Goal: Task Accomplishment & Management: Complete application form

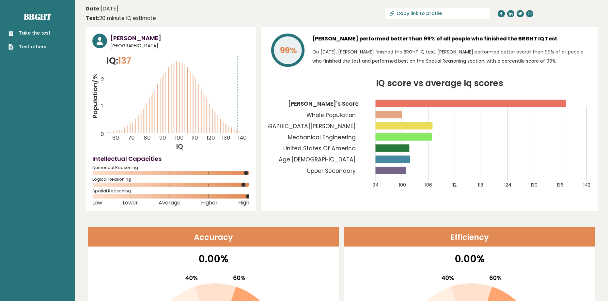
click at [41, 34] on link "Take the test" at bounding box center [29, 33] width 42 height 7
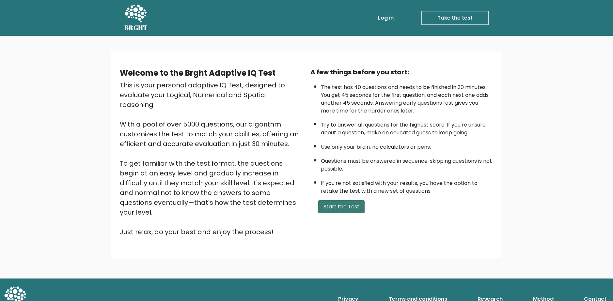
click at [353, 206] on button "Start the Test" at bounding box center [341, 207] width 46 height 13
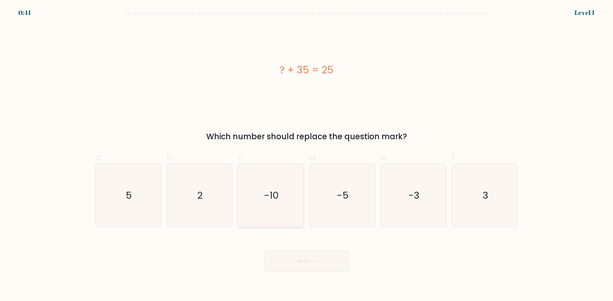
click at [285, 180] on icon "-10" at bounding box center [270, 195] width 63 height 63
click at [307, 155] on input "c. -10" at bounding box center [307, 153] width 0 height 4
radio input "true"
click at [312, 267] on button "Next" at bounding box center [306, 261] width 85 height 21
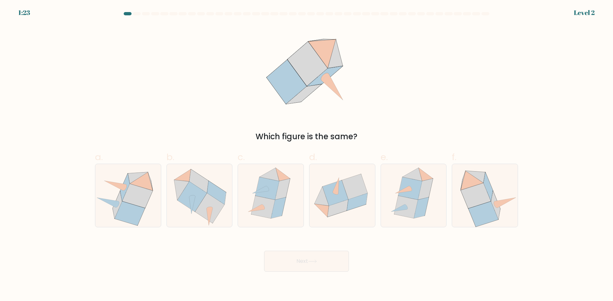
drag, startPoint x: 327, startPoint y: 71, endPoint x: 298, endPoint y: 59, distance: 31.4
click at [298, 59] on icon at bounding box center [307, 70] width 90 height 90
click at [344, 189] on icon at bounding box center [335, 193] width 25 height 25
click at [307, 155] on input "d." at bounding box center [307, 153] width 0 height 4
radio input "true"
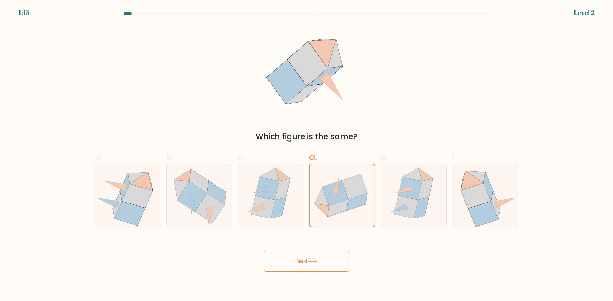
click at [306, 269] on body "1:15 Level 2" at bounding box center [306, 150] width 613 height 301
click at [305, 268] on button "Next" at bounding box center [306, 261] width 85 height 21
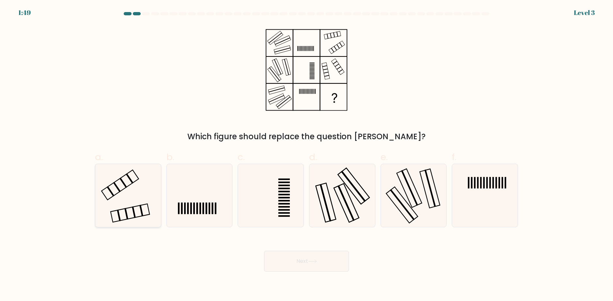
click at [150, 197] on icon at bounding box center [128, 195] width 63 height 63
click at [307, 155] on input "a." at bounding box center [307, 153] width 0 height 4
radio input "true"
click at [328, 270] on button "Next" at bounding box center [306, 261] width 85 height 21
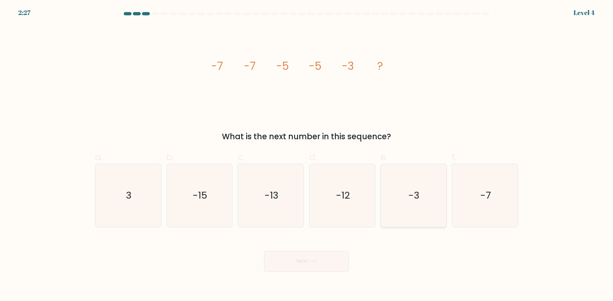
click at [418, 194] on text "-3" at bounding box center [414, 195] width 11 height 13
click at [307, 155] on input "e. -3" at bounding box center [307, 153] width 0 height 4
radio input "true"
click at [322, 255] on button "Next" at bounding box center [306, 261] width 85 height 21
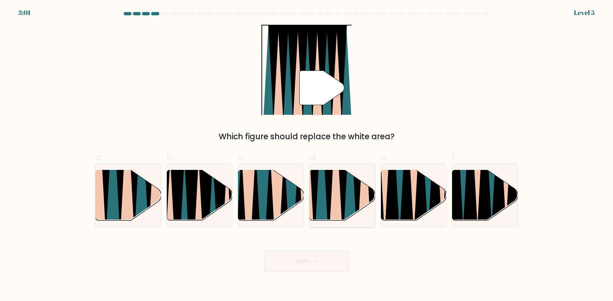
click at [329, 188] on icon at bounding box center [328, 169] width 15 height 131
click at [307, 155] on input "d." at bounding box center [307, 153] width 0 height 4
radio input "true"
click at [304, 264] on button "Next" at bounding box center [306, 261] width 85 height 21
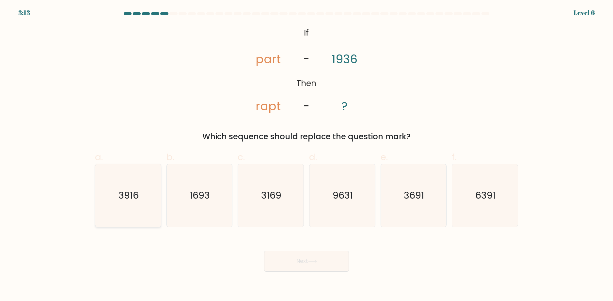
click at [153, 209] on icon "3916" at bounding box center [128, 195] width 63 height 63
click at [307, 155] on input "a. 3916" at bounding box center [307, 153] width 0 height 4
radio input "true"
click at [303, 269] on button "Next" at bounding box center [306, 261] width 85 height 21
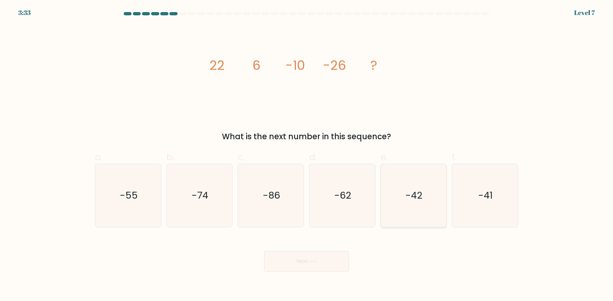
click at [390, 200] on icon "-42" at bounding box center [413, 195] width 63 height 63
click at [307, 155] on input "e. -42" at bounding box center [307, 153] width 0 height 4
radio input "true"
click at [335, 250] on div "Next" at bounding box center [306, 253] width 431 height 37
click at [326, 263] on button "Next" at bounding box center [306, 261] width 85 height 21
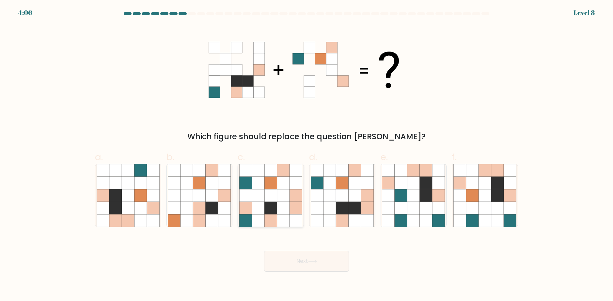
click at [261, 196] on icon at bounding box center [258, 195] width 12 height 12
click at [307, 155] on input "c." at bounding box center [307, 153] width 0 height 4
radio input "true"
click at [295, 265] on button "Next" at bounding box center [306, 261] width 85 height 21
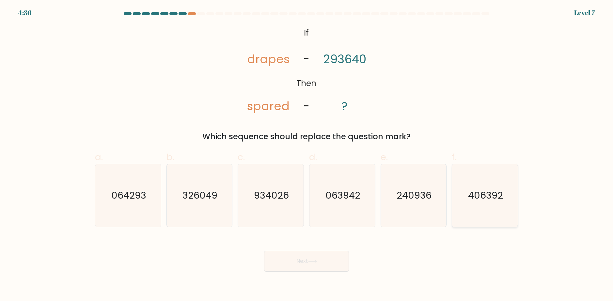
click at [469, 199] on text "406392" at bounding box center [485, 195] width 35 height 13
click at [307, 155] on input "f. 406392" at bounding box center [307, 153] width 0 height 4
radio input "true"
click at [325, 266] on button "Next" at bounding box center [306, 261] width 85 height 21
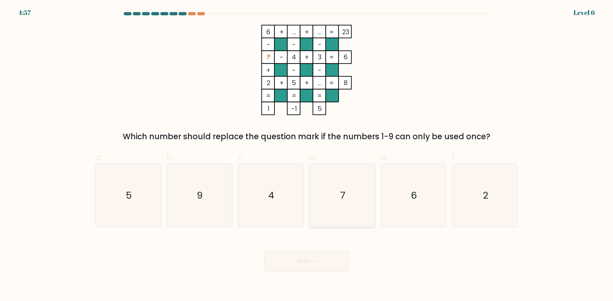
click at [334, 188] on icon "7" at bounding box center [342, 195] width 63 height 63
click at [307, 155] on input "d. 7" at bounding box center [307, 153] width 0 height 4
radio input "true"
click at [314, 257] on button "Next" at bounding box center [306, 261] width 85 height 21
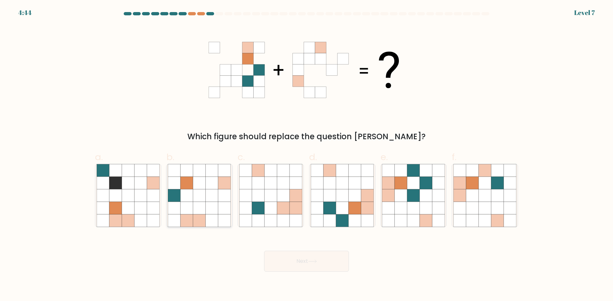
click at [187, 203] on icon at bounding box center [187, 208] width 12 height 12
click at [307, 155] on input "b." at bounding box center [307, 153] width 0 height 4
radio input "true"
click at [286, 258] on button "Next" at bounding box center [306, 261] width 85 height 21
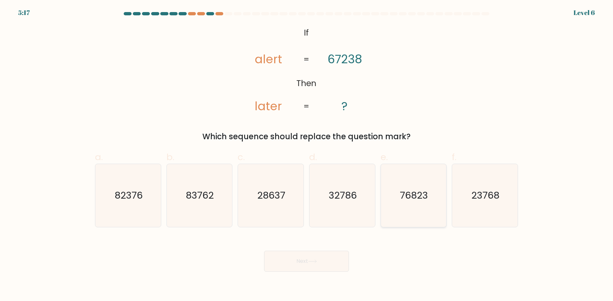
click at [406, 201] on text "76823" at bounding box center [414, 195] width 28 height 13
click at [307, 155] on input "e. 76823" at bounding box center [307, 153] width 0 height 4
radio input "true"
click at [313, 264] on icon at bounding box center [312, 262] width 9 height 4
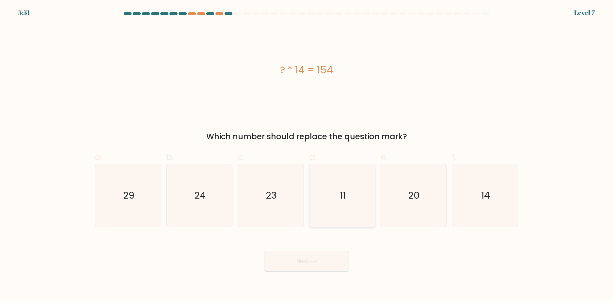
click at [343, 194] on text "11" at bounding box center [343, 195] width 6 height 13
click at [307, 155] on input "d. 11" at bounding box center [307, 153] width 0 height 4
radio input "true"
click at [338, 261] on button "Next" at bounding box center [306, 261] width 85 height 21
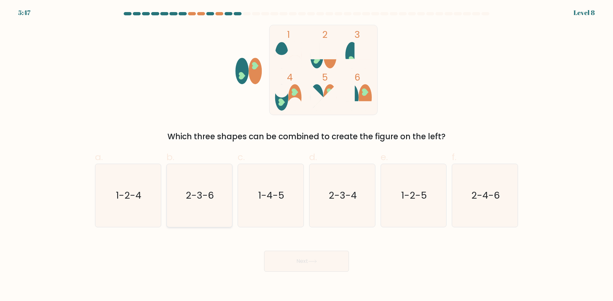
click at [210, 207] on icon "2-3-6" at bounding box center [199, 195] width 63 height 63
click at [307, 155] on input "b. 2-3-6" at bounding box center [307, 153] width 0 height 4
radio input "true"
click at [293, 255] on button "Next" at bounding box center [306, 261] width 85 height 21
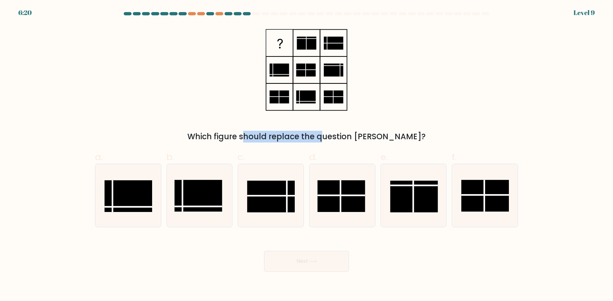
drag, startPoint x: 280, startPoint y: 80, endPoint x: 289, endPoint y: 116, distance: 37.2
click at [289, 120] on div "Which figure should replace the question [PERSON_NAME]?" at bounding box center [306, 84] width 431 height 118
click at [362, 85] on div "Which figure should replace the question [PERSON_NAME]?" at bounding box center [306, 84] width 431 height 118
click at [423, 198] on rect at bounding box center [415, 197] width 48 height 32
click at [307, 155] on input "e." at bounding box center [307, 153] width 0 height 4
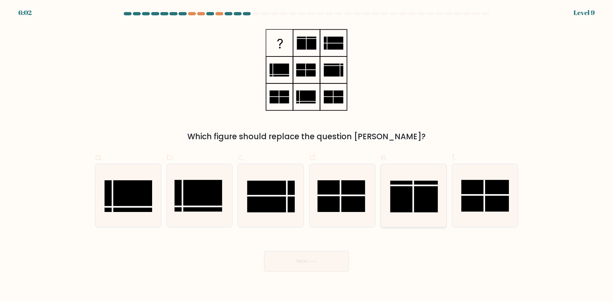
radio input "true"
drag, startPoint x: 276, startPoint y: 198, endPoint x: 283, endPoint y: 204, distance: 8.8
click at [277, 199] on rect at bounding box center [271, 197] width 48 height 32
click at [307, 155] on input "c." at bounding box center [307, 153] width 0 height 4
radio input "true"
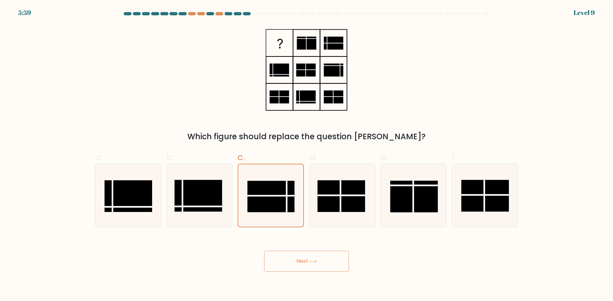
click at [309, 268] on button "Next" at bounding box center [306, 261] width 85 height 21
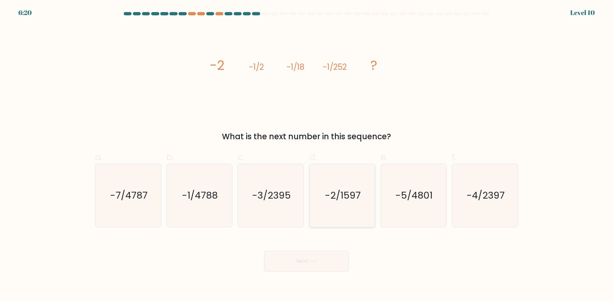
click at [343, 202] on icon "-2/1597" at bounding box center [342, 195] width 63 height 63
click at [307, 155] on input "d. -2/1597" at bounding box center [307, 153] width 0 height 4
radio input "true"
click at [324, 255] on button "Next" at bounding box center [306, 261] width 85 height 21
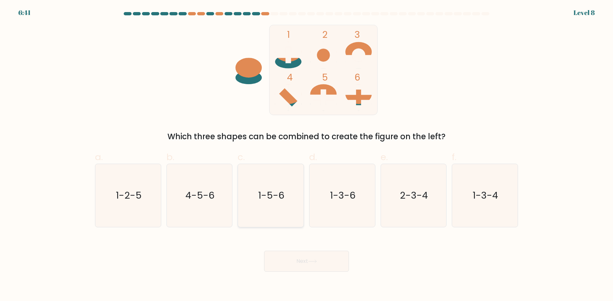
click at [272, 206] on icon "1-5-6" at bounding box center [270, 195] width 63 height 63
click at [307, 155] on input "c. 1-5-6" at bounding box center [307, 153] width 0 height 4
radio input "true"
click at [299, 255] on button "Next" at bounding box center [306, 261] width 85 height 21
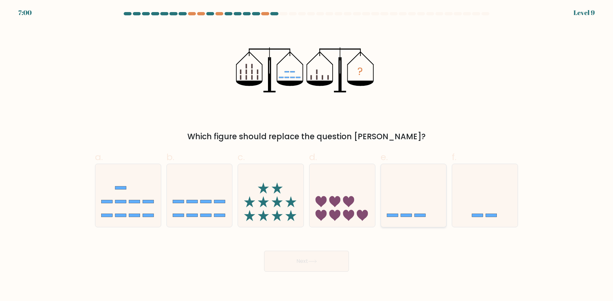
click at [420, 195] on icon at bounding box center [414, 196] width 66 height 54
click at [307, 155] on input "e." at bounding box center [307, 153] width 0 height 4
radio input "true"
click at [311, 266] on button "Next" at bounding box center [306, 261] width 85 height 21
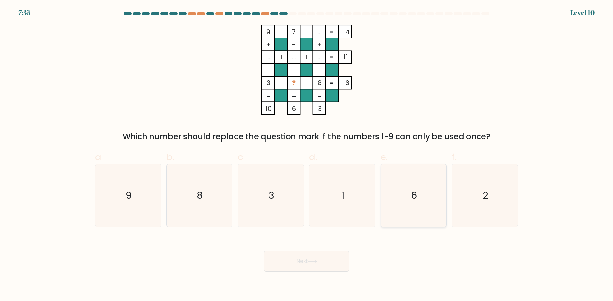
drag, startPoint x: 425, startPoint y: 205, endPoint x: 396, endPoint y: 217, distance: 32.0
click at [425, 206] on icon "6" at bounding box center [413, 195] width 63 height 63
click at [307, 155] on input "e. 6" at bounding box center [307, 153] width 0 height 4
radio input "true"
click at [326, 257] on button "Next" at bounding box center [306, 261] width 85 height 21
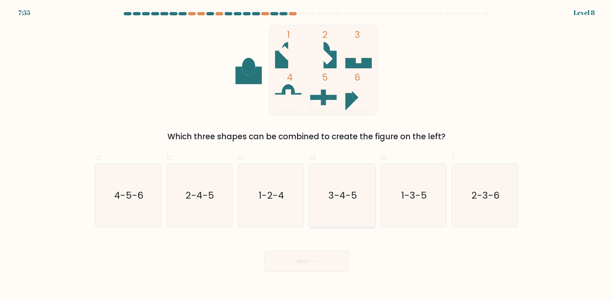
click at [343, 210] on icon "3-4-5" at bounding box center [342, 195] width 63 height 63
click at [307, 155] on input "d. 3-4-5" at bounding box center [307, 153] width 0 height 4
radio input "true"
click at [313, 267] on button "Next" at bounding box center [306, 261] width 85 height 21
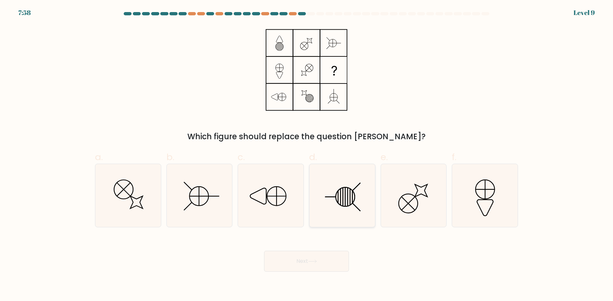
click at [337, 201] on icon at bounding box center [342, 195] width 63 height 63
click at [307, 155] on input "d." at bounding box center [307, 153] width 0 height 4
radio input "true"
click at [316, 256] on button "Next" at bounding box center [306, 261] width 85 height 21
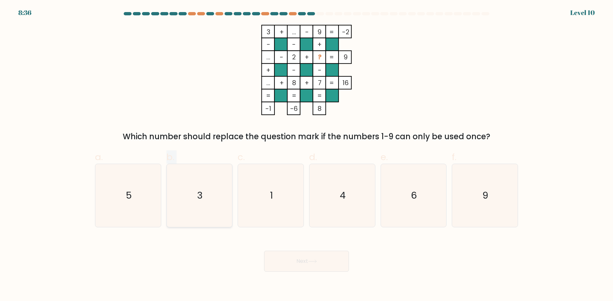
drag, startPoint x: 163, startPoint y: 181, endPoint x: 175, endPoint y: 200, distance: 22.4
click at [165, 182] on div "a. 5 b. 3 c. 1 d." at bounding box center [306, 186] width 428 height 82
click at [206, 209] on icon "3" at bounding box center [199, 195] width 63 height 63
click at [307, 155] on input "b. 3" at bounding box center [307, 153] width 0 height 4
radio input "true"
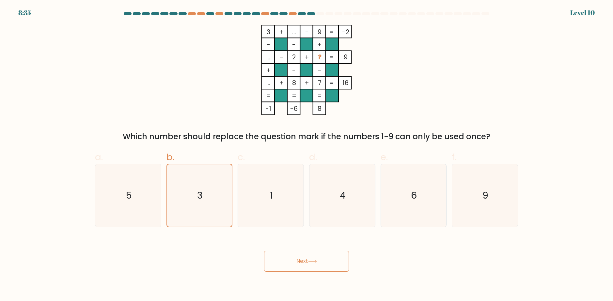
click at [303, 263] on button "Next" at bounding box center [306, 261] width 85 height 21
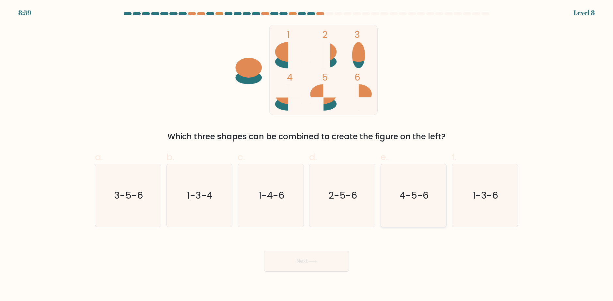
click at [423, 210] on icon "4-5-6" at bounding box center [413, 195] width 63 height 63
click at [307, 155] on input "e. 4-5-6" at bounding box center [307, 153] width 0 height 4
radio input "true"
click at [326, 257] on button "Next" at bounding box center [306, 261] width 85 height 21
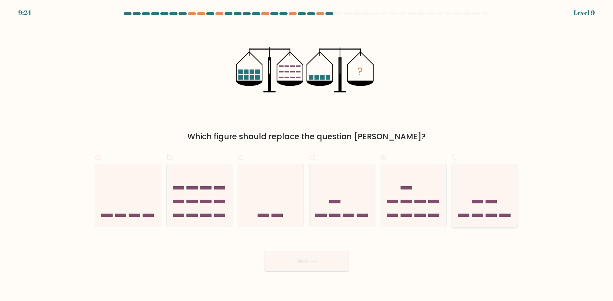
click at [489, 211] on icon at bounding box center [485, 196] width 66 height 54
click at [307, 155] on input "f." at bounding box center [307, 153] width 0 height 4
radio input "true"
click at [299, 264] on button "Next" at bounding box center [306, 261] width 85 height 21
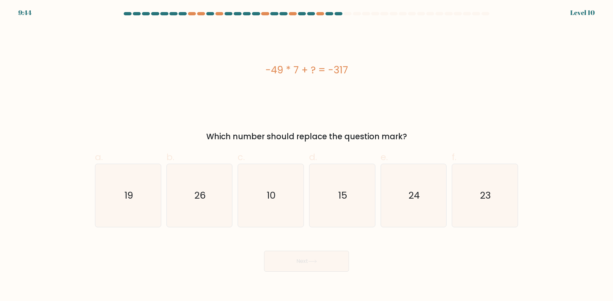
click at [219, 205] on icon "26" at bounding box center [199, 195] width 63 height 63
click at [307, 155] on input "b. 26" at bounding box center [307, 153] width 0 height 4
radio input "true"
click at [285, 260] on button "Next" at bounding box center [306, 261] width 85 height 21
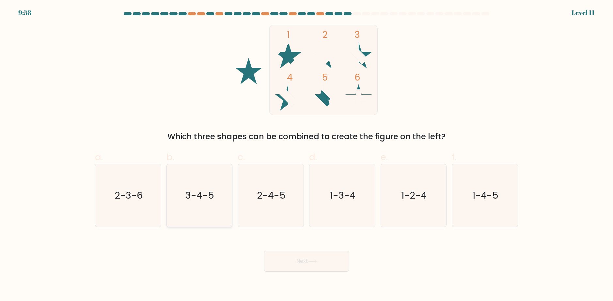
click at [206, 199] on text "3-4-5" at bounding box center [200, 195] width 29 height 13
click at [307, 155] on input "b. 3-4-5" at bounding box center [307, 153] width 0 height 4
radio input "true"
drag, startPoint x: 296, startPoint y: 266, endPoint x: 295, endPoint y: 261, distance: 4.3
click at [296, 265] on button "Next" at bounding box center [306, 261] width 85 height 21
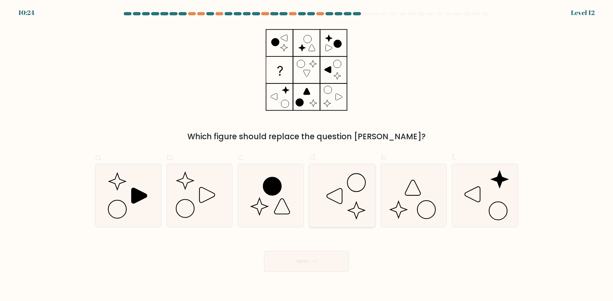
click at [336, 200] on icon at bounding box center [342, 195] width 63 height 63
click at [307, 155] on input "d." at bounding box center [307, 153] width 0 height 4
radio input "true"
click at [305, 253] on button "Next" at bounding box center [306, 261] width 85 height 21
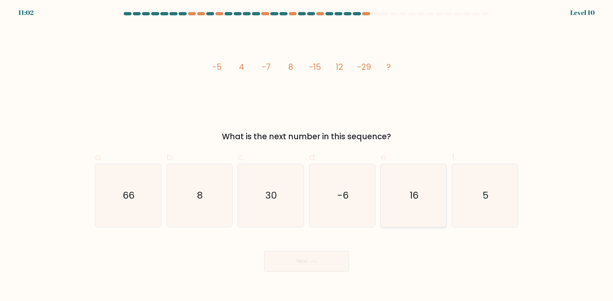
drag, startPoint x: 421, startPoint y: 194, endPoint x: 410, endPoint y: 200, distance: 11.8
click at [420, 195] on icon "16" at bounding box center [413, 195] width 63 height 63
click at [307, 155] on input "e. 16" at bounding box center [307, 153] width 0 height 4
radio input "true"
click at [345, 247] on div "Next" at bounding box center [306, 253] width 431 height 37
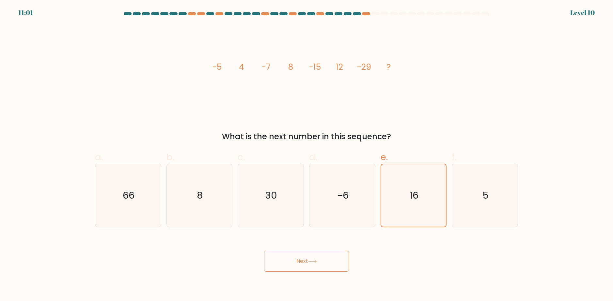
click at [336, 252] on button "Next" at bounding box center [306, 261] width 85 height 21
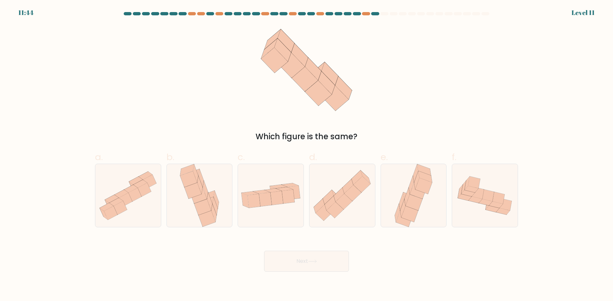
drag, startPoint x: 370, startPoint y: 88, endPoint x: 391, endPoint y: 100, distance: 23.7
click at [390, 99] on div "Which figure is the same?" at bounding box center [306, 84] width 431 height 118
drag, startPoint x: 206, startPoint y: 205, endPoint x: 189, endPoint y: 211, distance: 18.5
click at [189, 211] on icon at bounding box center [199, 195] width 43 height 63
click at [307, 155] on input "b." at bounding box center [307, 153] width 0 height 4
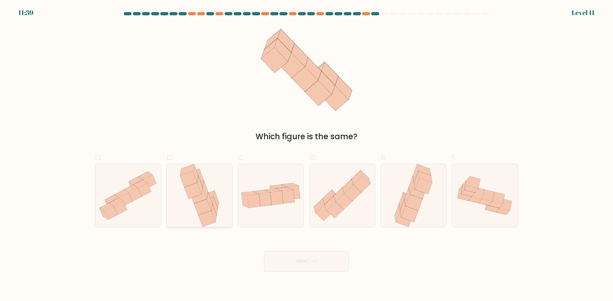
radio input "true"
click at [321, 266] on button "Next" at bounding box center [306, 261] width 85 height 21
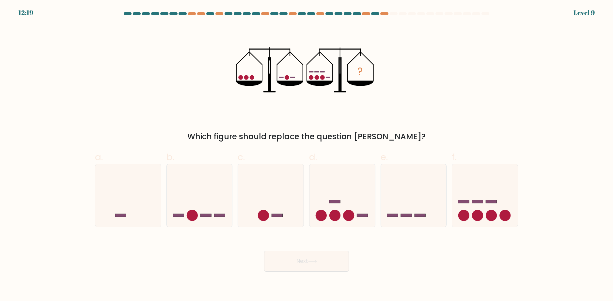
click at [444, 161] on label "e." at bounding box center [414, 189] width 66 height 77
click at [307, 155] on input "e." at bounding box center [307, 153] width 0 height 4
radio input "true"
click at [312, 267] on button "Next" at bounding box center [306, 261] width 85 height 21
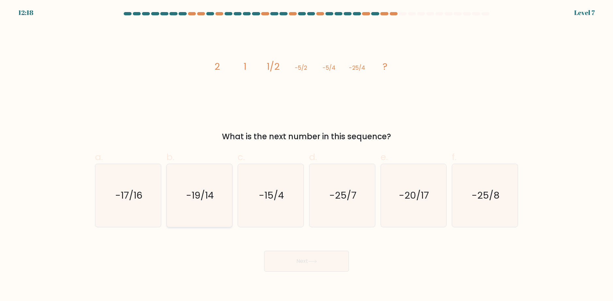
click at [160, 201] on div "-17/16" at bounding box center [128, 196] width 66 height 64
click at [307, 155] on input "a. -17/16" at bounding box center [307, 153] width 0 height 4
radio input "true"
click at [305, 263] on button "Next" at bounding box center [306, 261] width 85 height 21
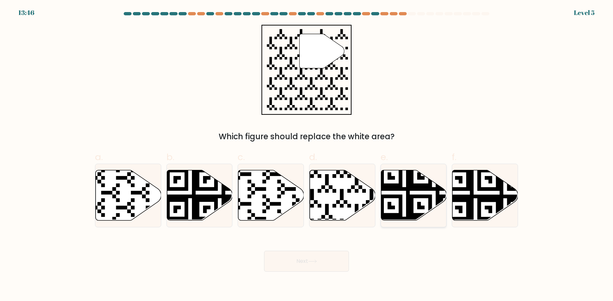
drag, startPoint x: 392, startPoint y: 195, endPoint x: 332, endPoint y: 238, distance: 73.9
click at [391, 195] on icon at bounding box center [434, 222] width 119 height 119
click at [307, 155] on input "e." at bounding box center [307, 153] width 0 height 4
radio input "true"
drag, startPoint x: 323, startPoint y: 255, endPoint x: 306, endPoint y: 234, distance: 27.6
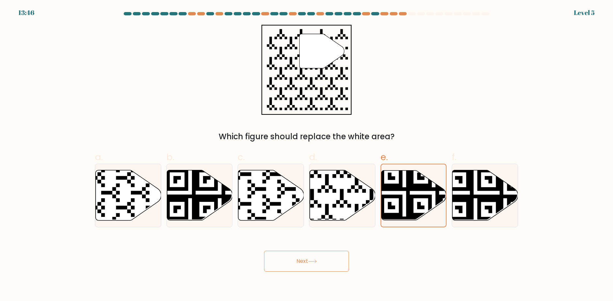
click at [323, 254] on button "Next" at bounding box center [306, 261] width 85 height 21
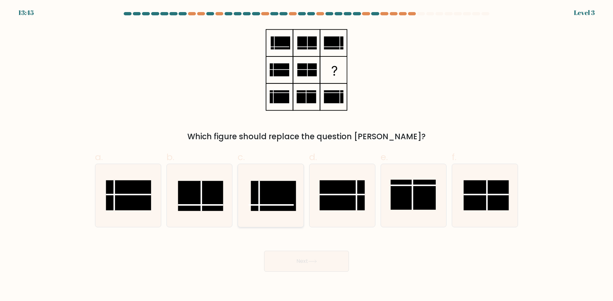
drag, startPoint x: 200, startPoint y: 203, endPoint x: 248, endPoint y: 223, distance: 52.0
click at [206, 203] on rect at bounding box center [200, 196] width 45 height 30
click at [307, 155] on input "b." at bounding box center [307, 153] width 0 height 4
radio input "true"
click at [301, 265] on button "Next" at bounding box center [306, 261] width 85 height 21
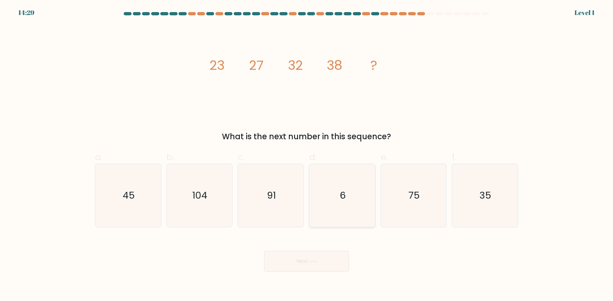
drag, startPoint x: 451, startPoint y: 199, endPoint x: 371, endPoint y: 213, distance: 81.1
click at [451, 199] on div "f. 35" at bounding box center [485, 189] width 72 height 77
click at [484, 184] on icon "35" at bounding box center [485, 195] width 63 height 63
click at [307, 155] on input "f. 35" at bounding box center [307, 153] width 0 height 4
radio input "true"
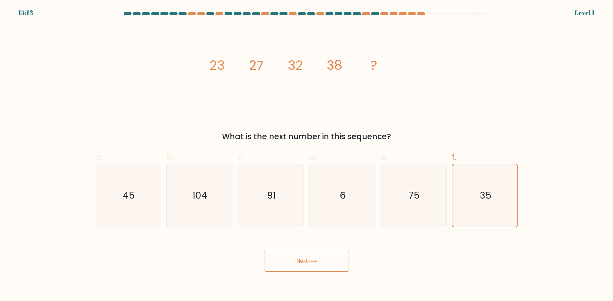
drag, startPoint x: 336, startPoint y: 263, endPoint x: 332, endPoint y: 262, distance: 4.0
click at [334, 262] on button "Next" at bounding box center [306, 261] width 85 height 21
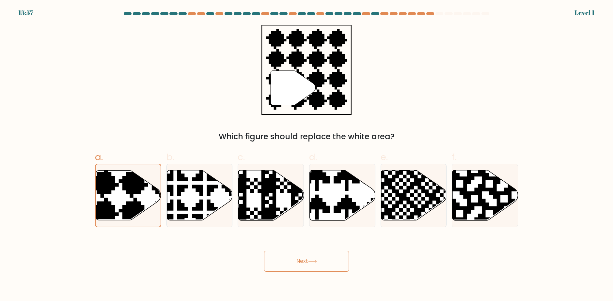
drag, startPoint x: 260, startPoint y: 252, endPoint x: 281, endPoint y: 258, distance: 21.5
click at [266, 254] on div "Next" at bounding box center [306, 253] width 431 height 37
click at [284, 257] on button "Next" at bounding box center [306, 261] width 85 height 21
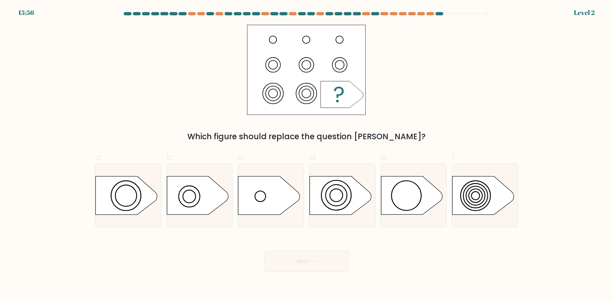
click at [447, 192] on div at bounding box center [414, 196] width 66 height 64
click at [307, 155] on input "e." at bounding box center [307, 153] width 0 height 4
radio input "true"
click at [306, 259] on button "Next" at bounding box center [306, 261] width 85 height 21
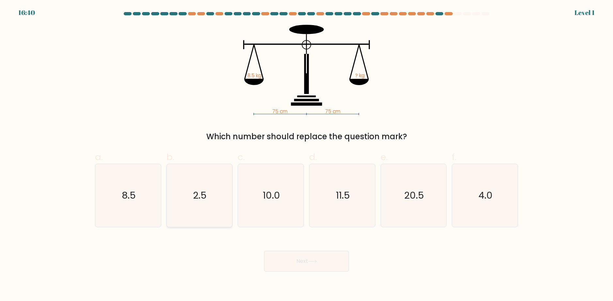
click at [195, 187] on icon "2.5" at bounding box center [199, 195] width 63 height 63
click at [307, 155] on input "b. 2.5" at bounding box center [307, 153] width 0 height 4
radio input "true"
click at [324, 261] on button "Next" at bounding box center [306, 261] width 85 height 21
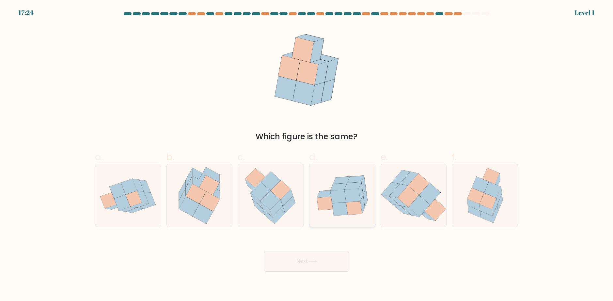
click at [363, 196] on icon at bounding box center [361, 192] width 4 height 19
click at [307, 155] on input "d." at bounding box center [307, 153] width 0 height 4
radio input "true"
click at [317, 276] on body "18:08 Level 1" at bounding box center [306, 150] width 613 height 301
click at [322, 253] on button "Next" at bounding box center [306, 261] width 85 height 21
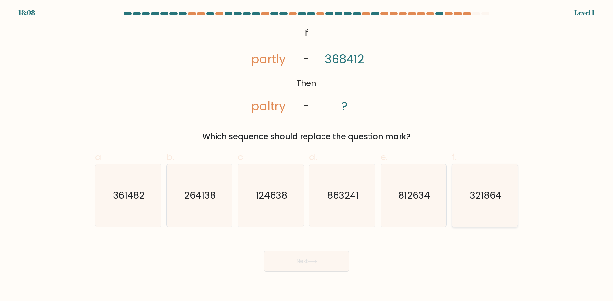
click at [523, 207] on form "If ?" at bounding box center [306, 142] width 613 height 260
click at [486, 210] on icon "321864" at bounding box center [485, 195] width 63 height 63
click at [307, 155] on input "f. 321864" at bounding box center [307, 153] width 0 height 4
radio input "true"
click at [324, 250] on div "Next" at bounding box center [306, 253] width 431 height 37
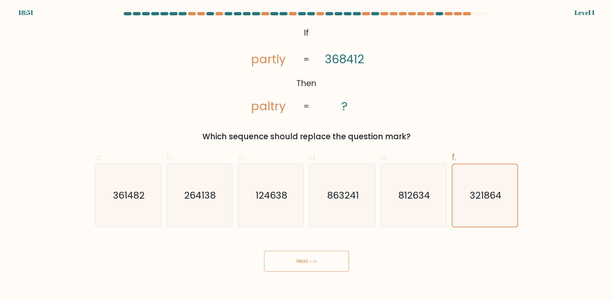
click at [310, 258] on button "Next" at bounding box center [306, 261] width 85 height 21
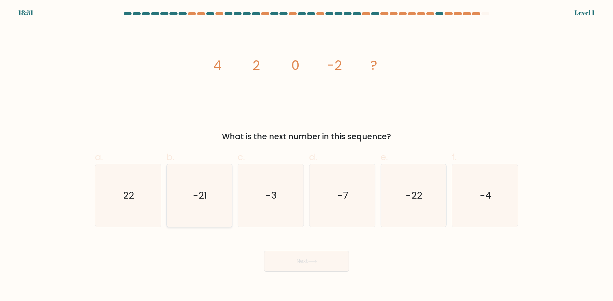
click at [170, 186] on icon "-21" at bounding box center [199, 195] width 63 height 63
click at [307, 155] on input "b. -21" at bounding box center [307, 153] width 0 height 4
radio input "true"
click at [289, 254] on button "Next" at bounding box center [306, 261] width 85 height 21
click at [306, 269] on button "Next" at bounding box center [306, 261] width 85 height 21
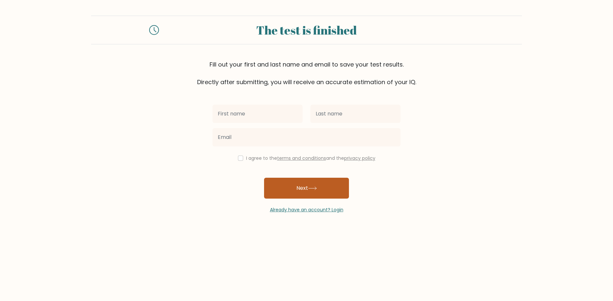
click at [281, 185] on button "Next" at bounding box center [306, 188] width 85 height 21
click at [283, 183] on button "Next" at bounding box center [306, 188] width 85 height 21
